Goal: Task Accomplishment & Management: Use online tool/utility

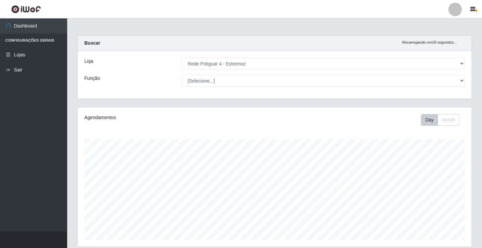
select select "78"
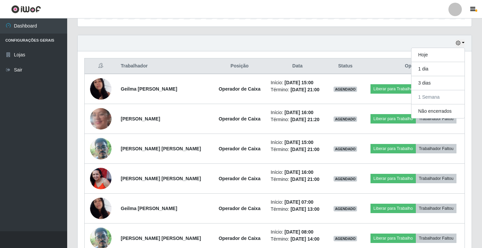
scroll to position [139, 394]
click at [438, 51] on button "Hoje" at bounding box center [437, 55] width 53 height 14
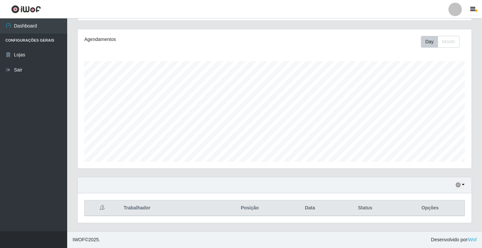
scroll to position [108, 0]
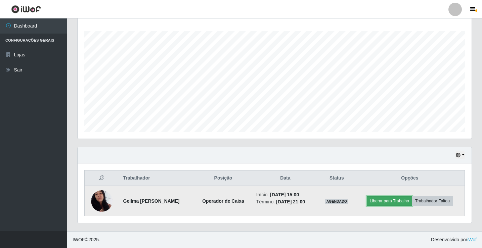
click at [385, 198] on button "Liberar para Trabalho" at bounding box center [389, 200] width 45 height 9
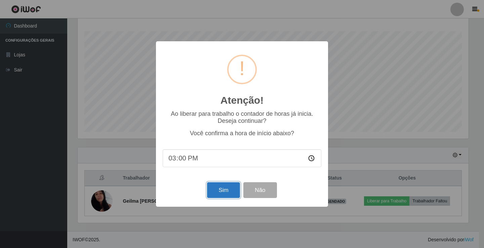
click at [225, 189] on button "Sim" at bounding box center [223, 190] width 33 height 16
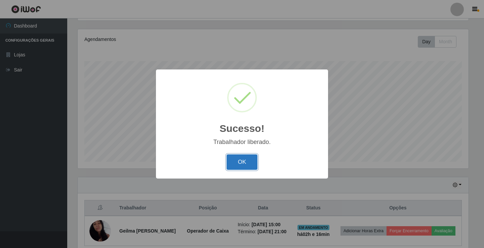
click at [243, 163] on button "OK" at bounding box center [241, 162] width 31 height 16
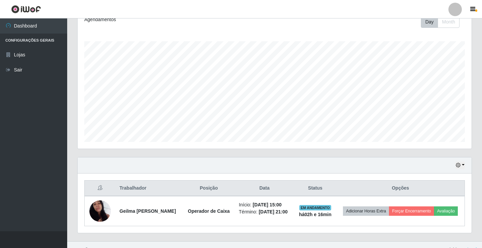
scroll to position [108, 0]
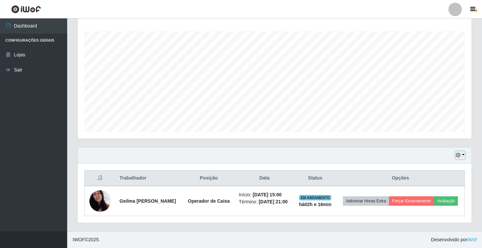
click at [462, 152] on button "button" at bounding box center [459, 155] width 9 height 8
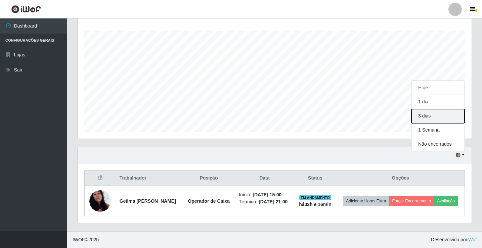
click at [428, 117] on button "3 dias" at bounding box center [437, 116] width 53 height 14
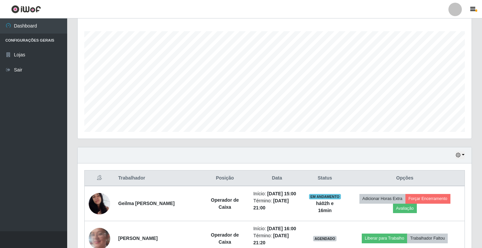
scroll to position [198, 0]
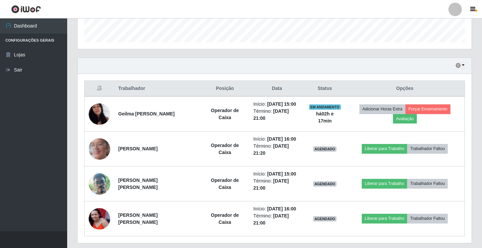
click at [456, 69] on div "Hoje 1 dia 3 dias 1 Semana Não encerrados" at bounding box center [275, 66] width 394 height 16
click at [458, 64] on icon "button" at bounding box center [458, 65] width 5 height 5
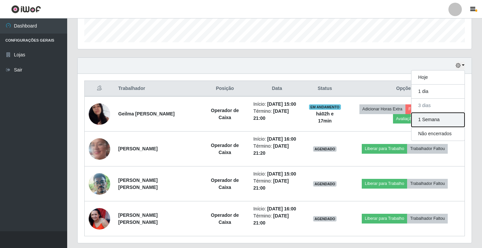
click at [442, 118] on button "1 Semana" at bounding box center [437, 120] width 53 height 14
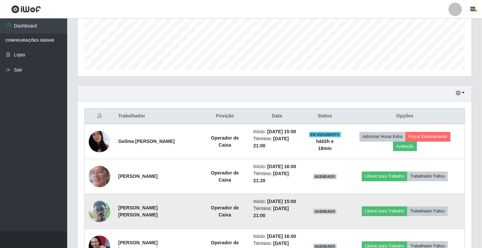
scroll to position [153, 0]
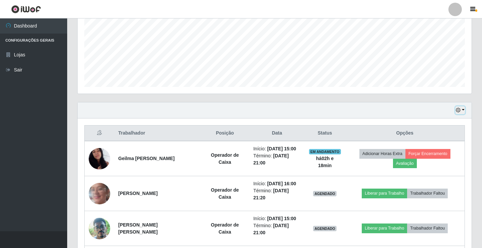
click at [460, 108] on icon "button" at bounding box center [458, 110] width 5 height 5
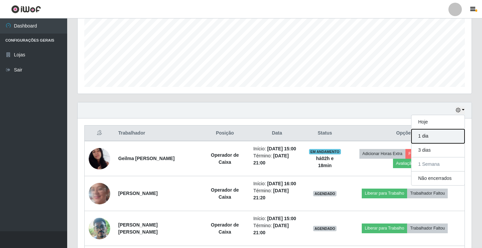
click at [435, 134] on button "1 dia" at bounding box center [437, 136] width 53 height 14
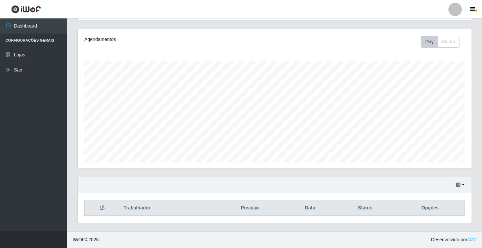
scroll to position [138, 0]
